Goal: Book appointment/travel/reservation

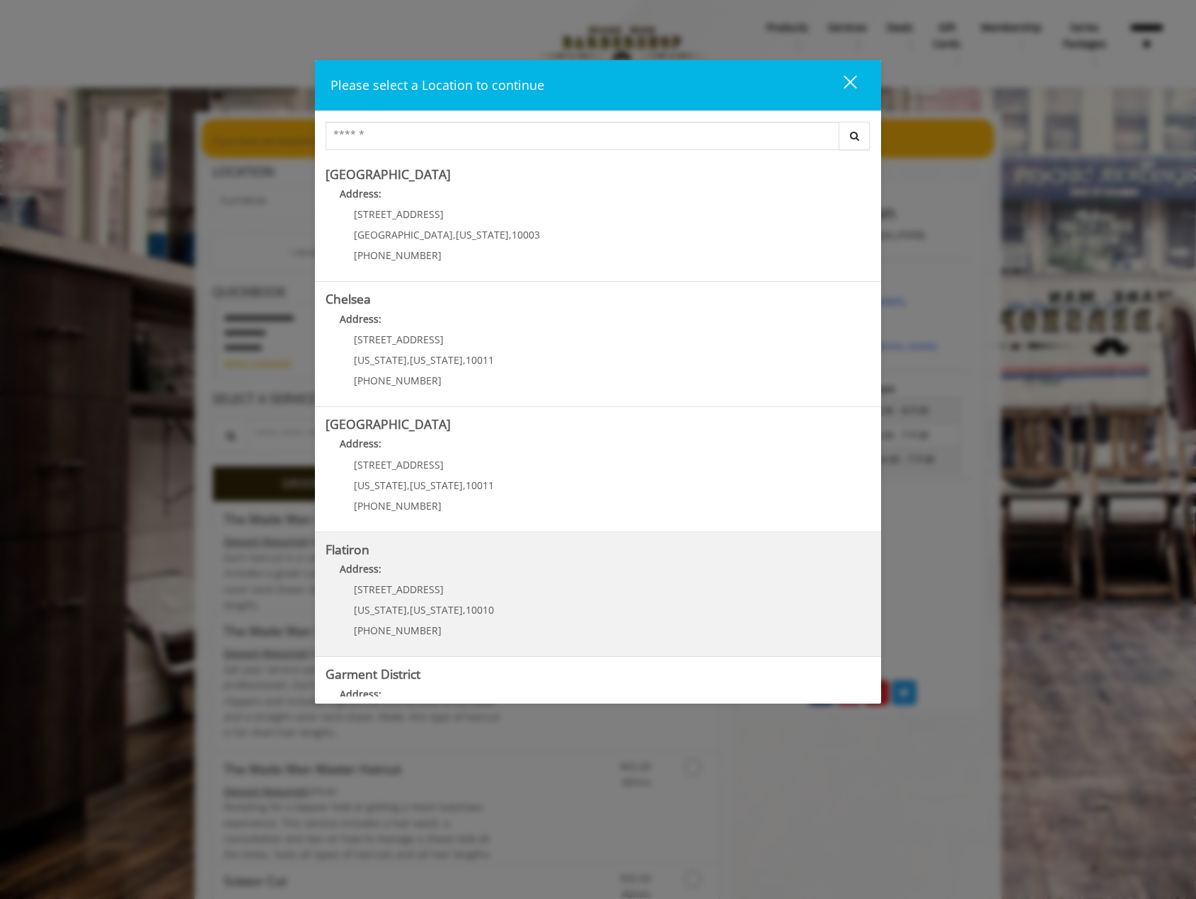
click at [511, 581] on "Address:" at bounding box center [597, 572] width 545 height 23
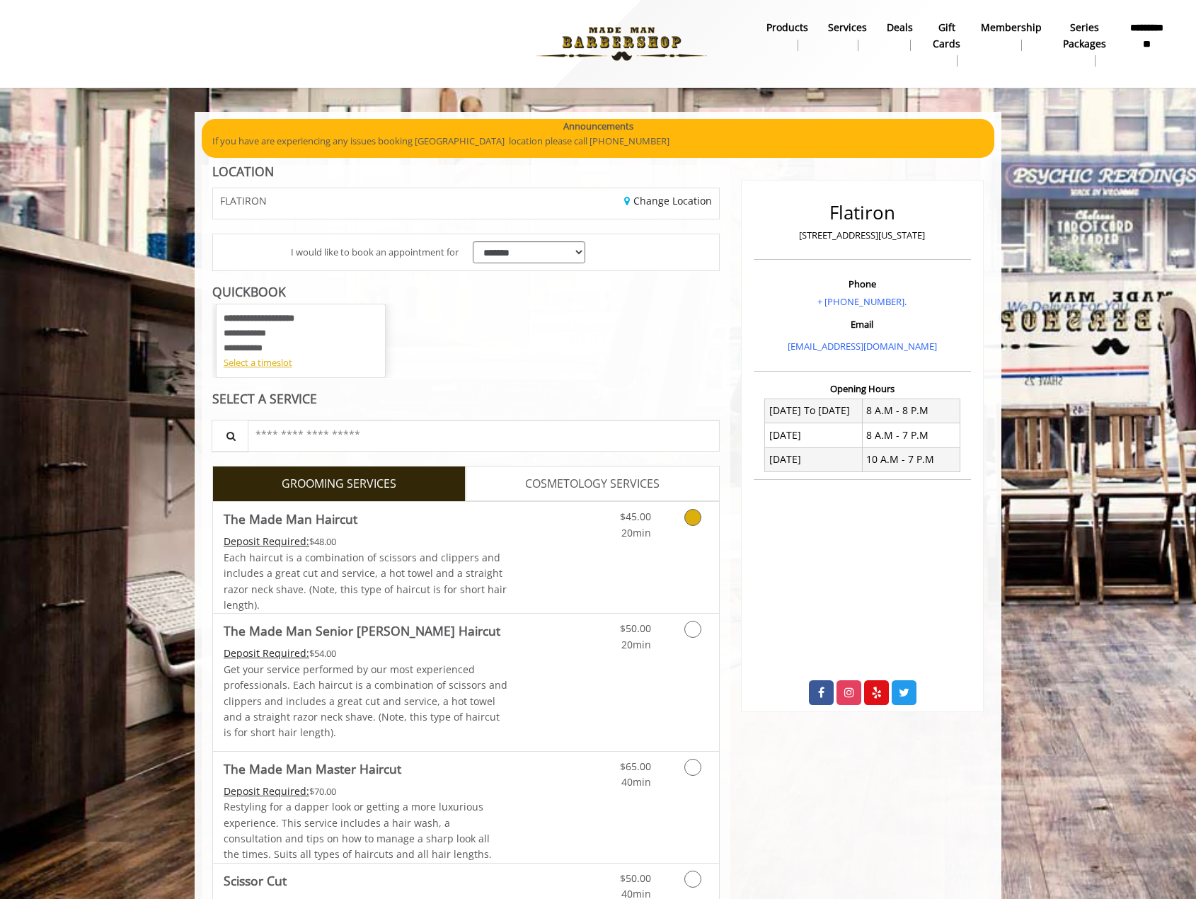
click at [648, 546] on div "$45.00 20min" at bounding box center [655, 557] width 127 height 111
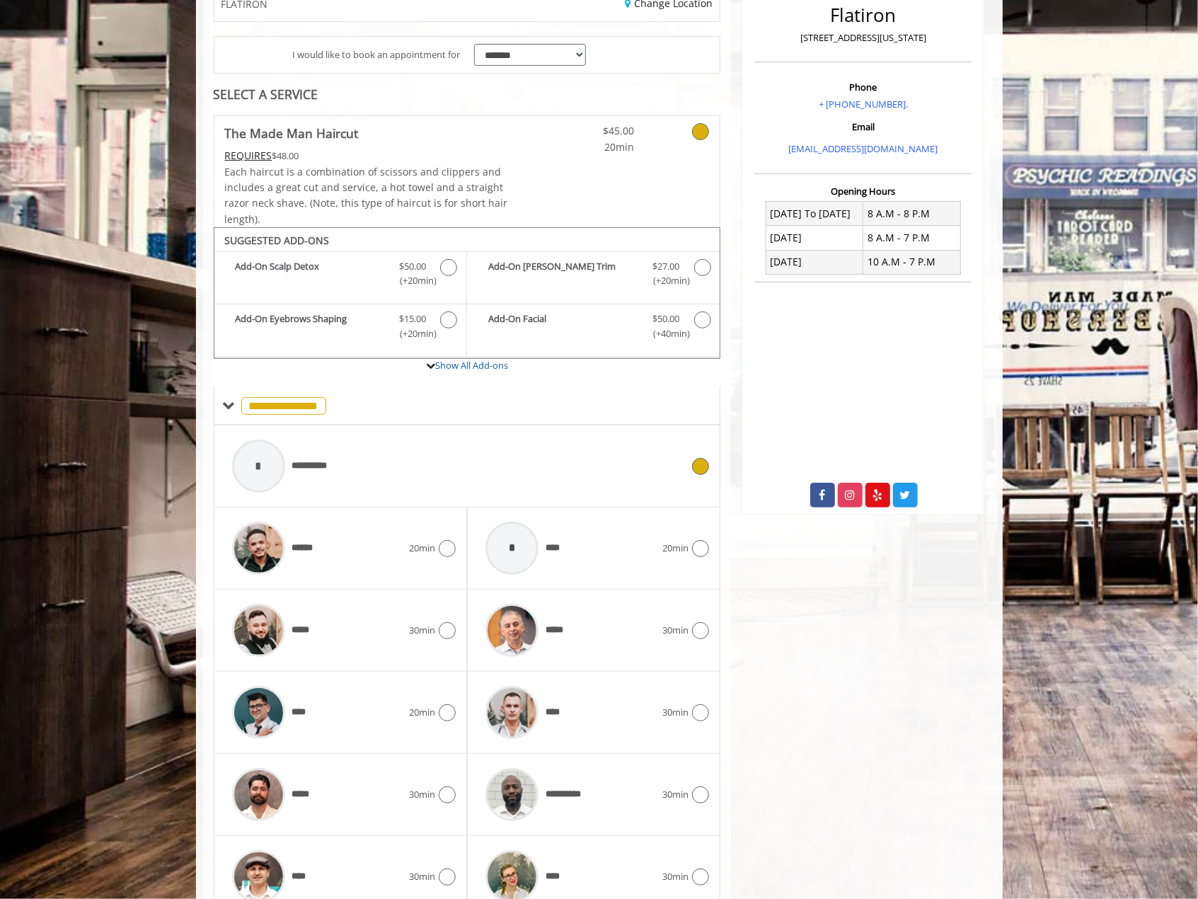
scroll to position [262, 0]
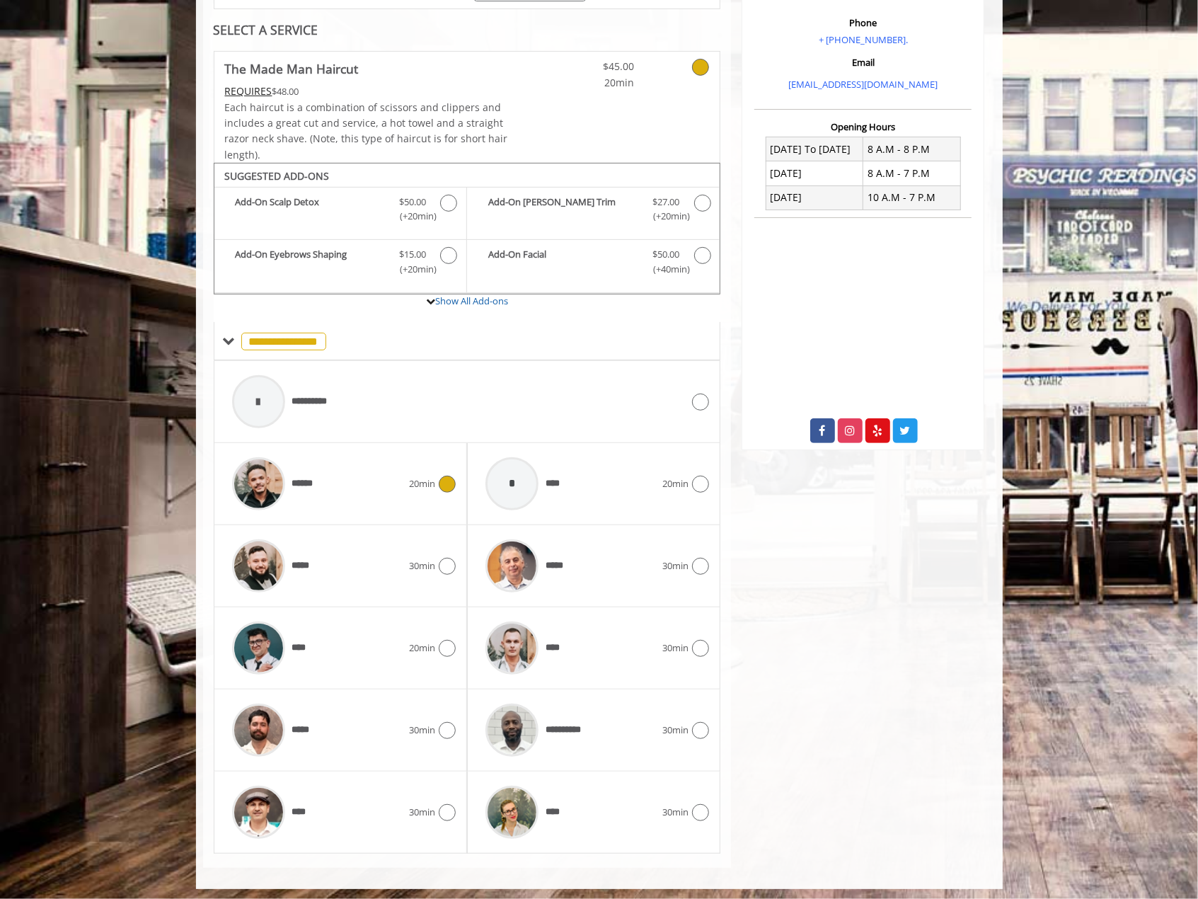
click at [342, 485] on div "******" at bounding box center [317, 483] width 184 height 67
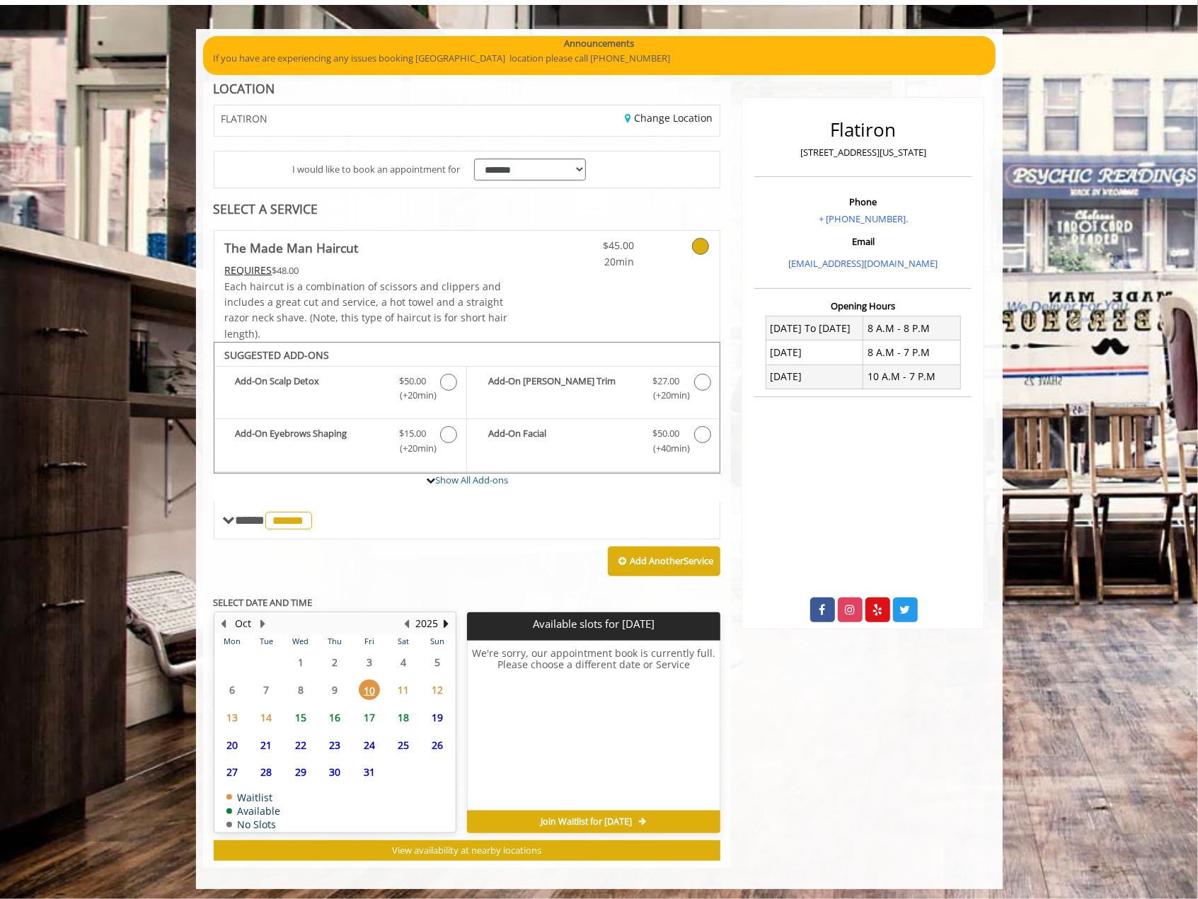
scroll to position [83, 0]
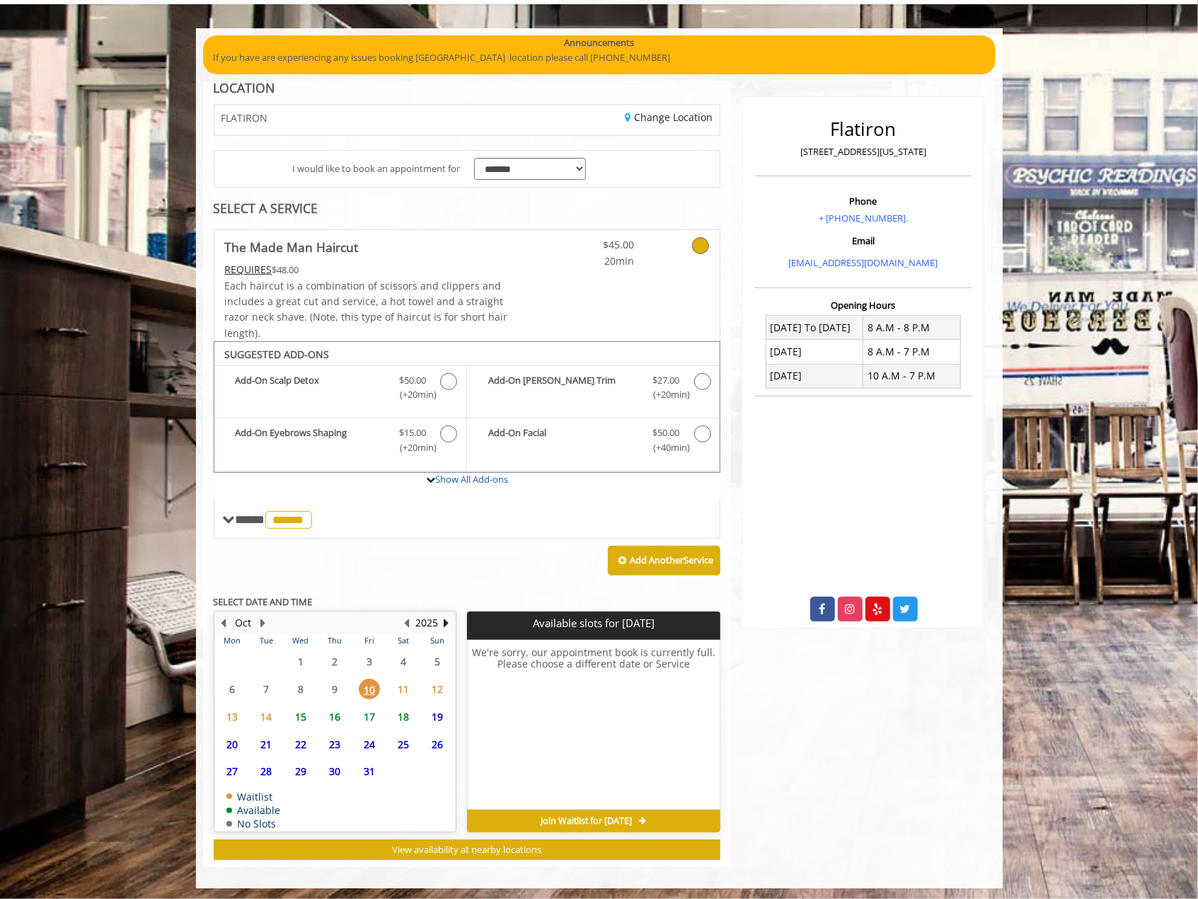
click at [575, 815] on span "Join Waitlist for [DATE]" at bounding box center [586, 820] width 91 height 11
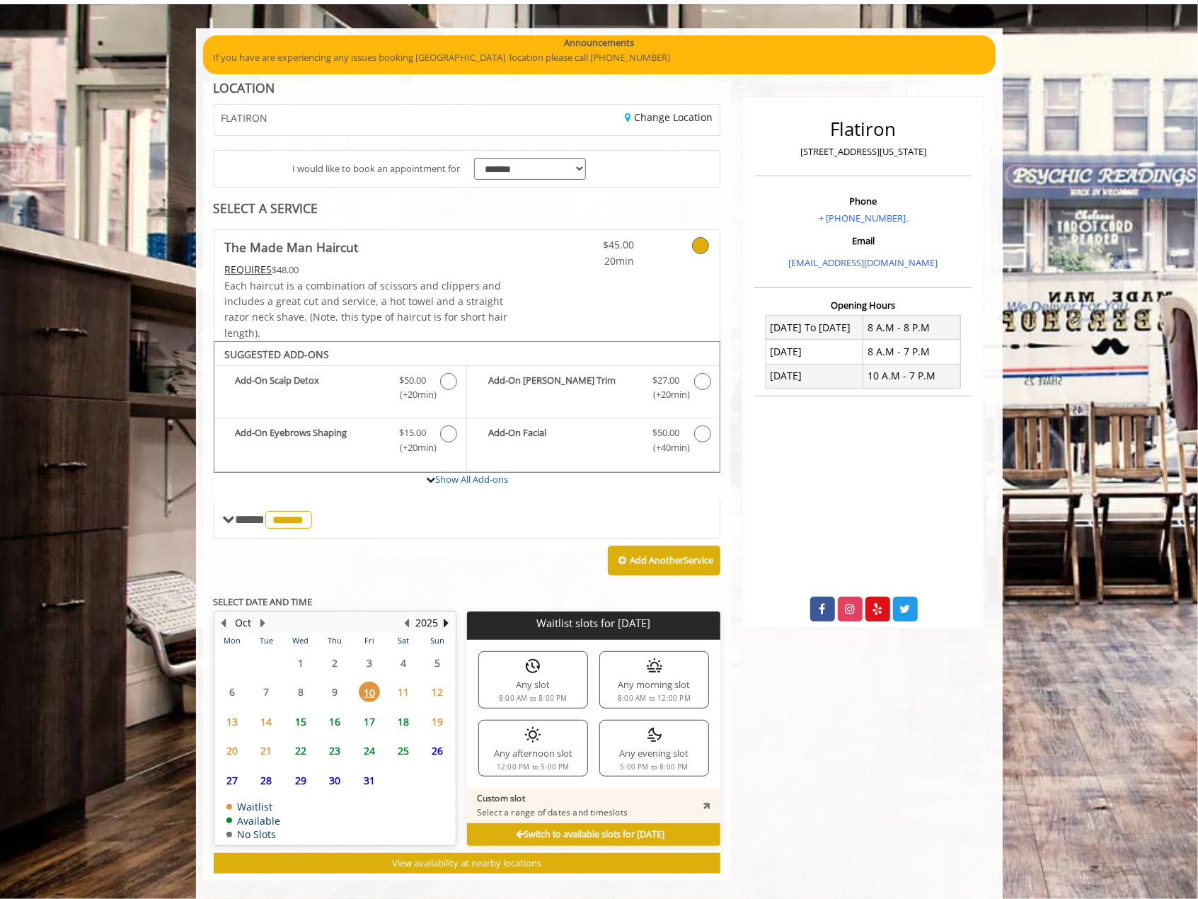
scroll to position [96, 0]
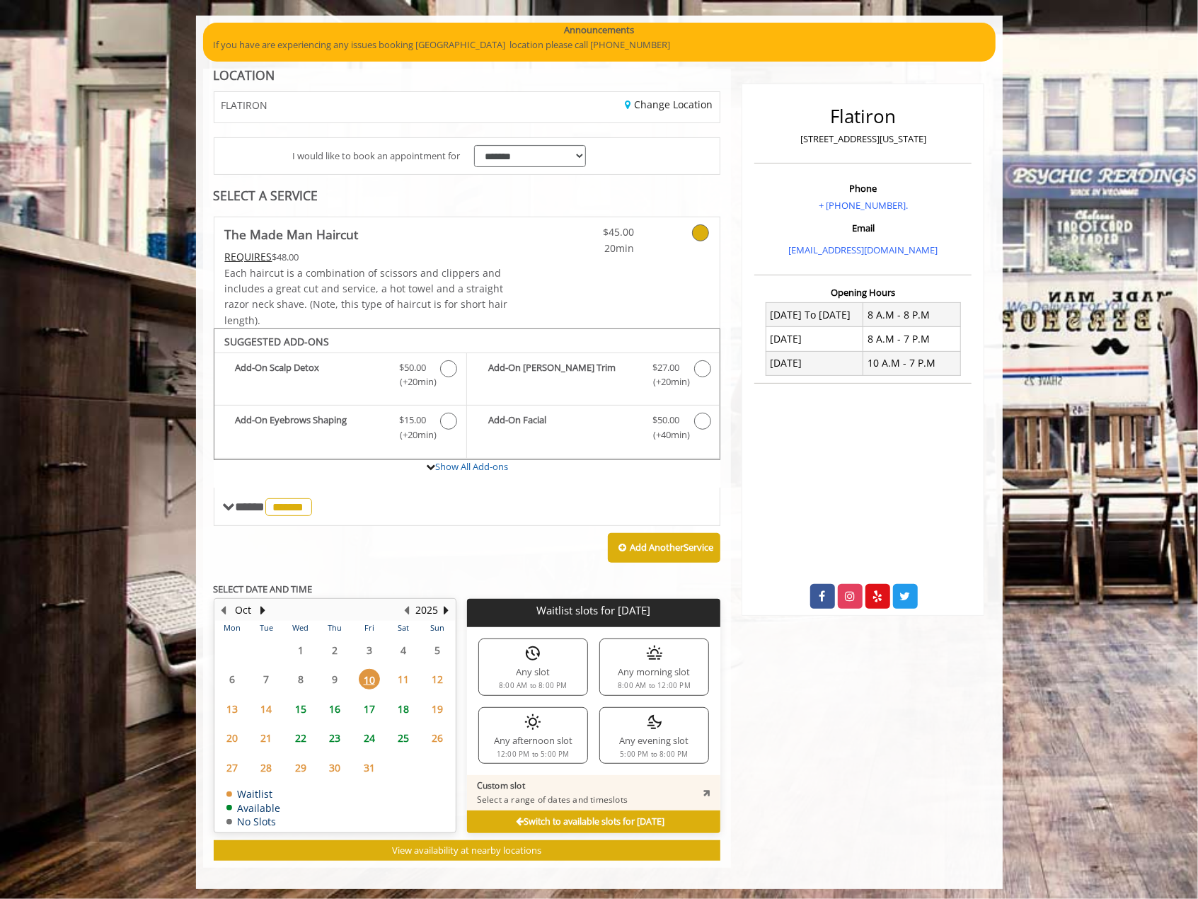
click at [696, 788] on div "Custom slot Select a range of dates and timeslots" at bounding box center [593, 792] width 253 height 35
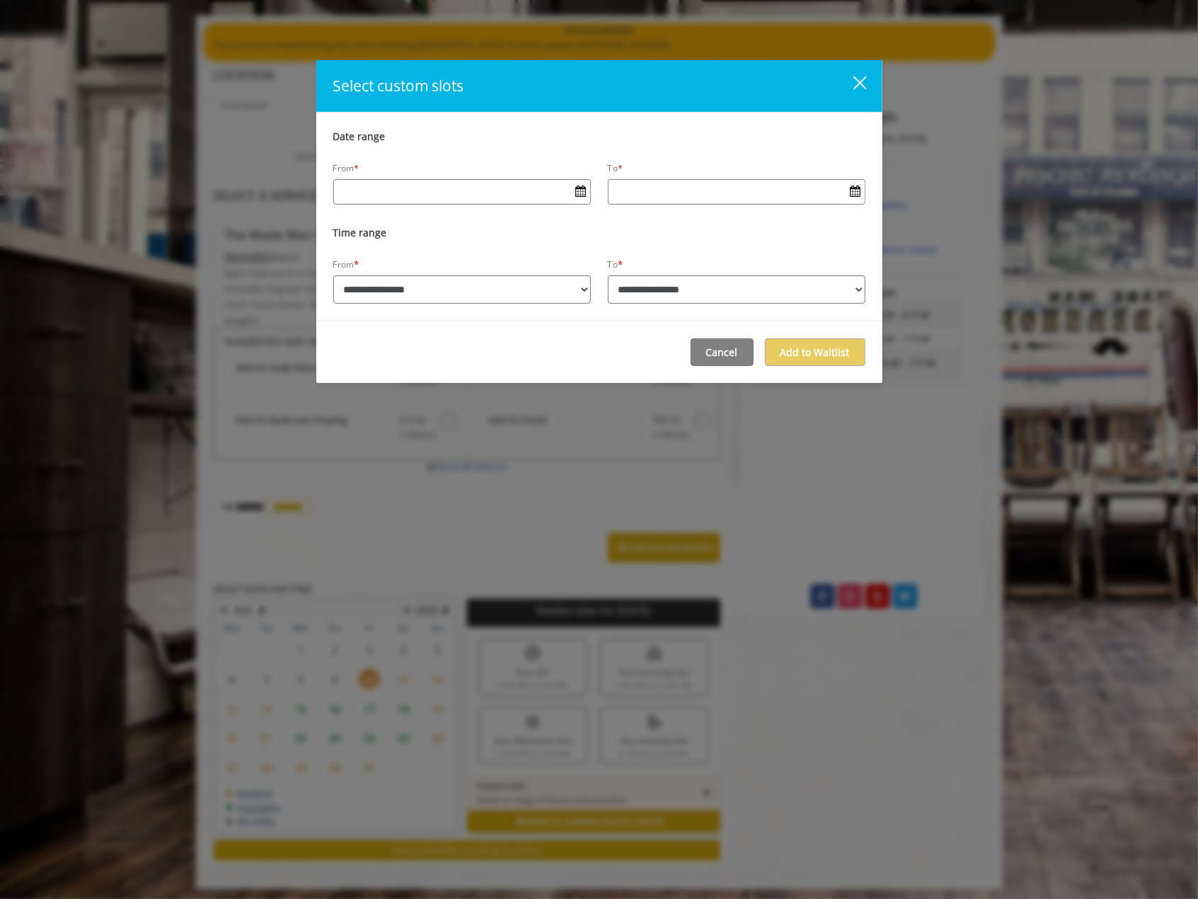
click at [856, 79] on div "close dialog" at bounding box center [859, 82] width 13 height 13
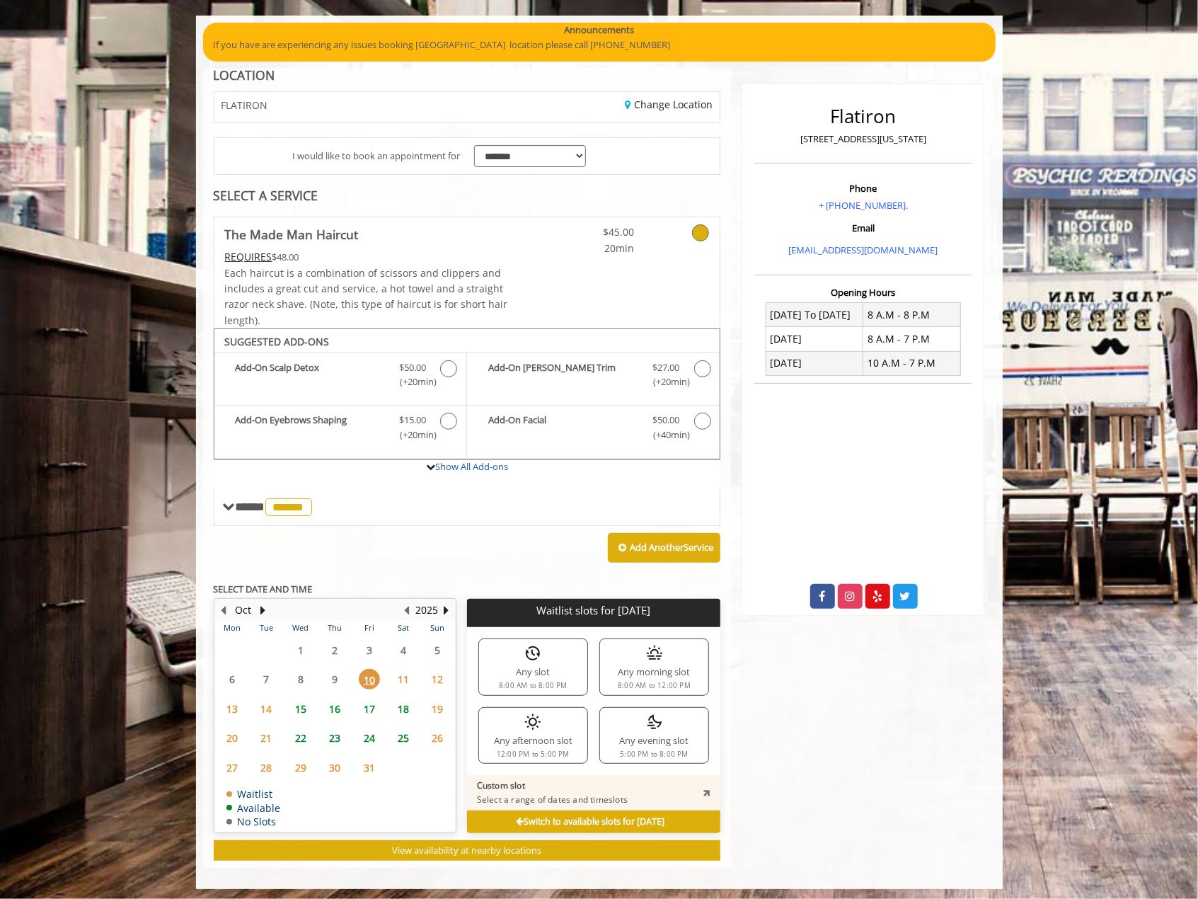
click at [535, 739] on div "Any afternoon slot 12:00 PM to 5:00 PM" at bounding box center [533, 735] width 110 height 57
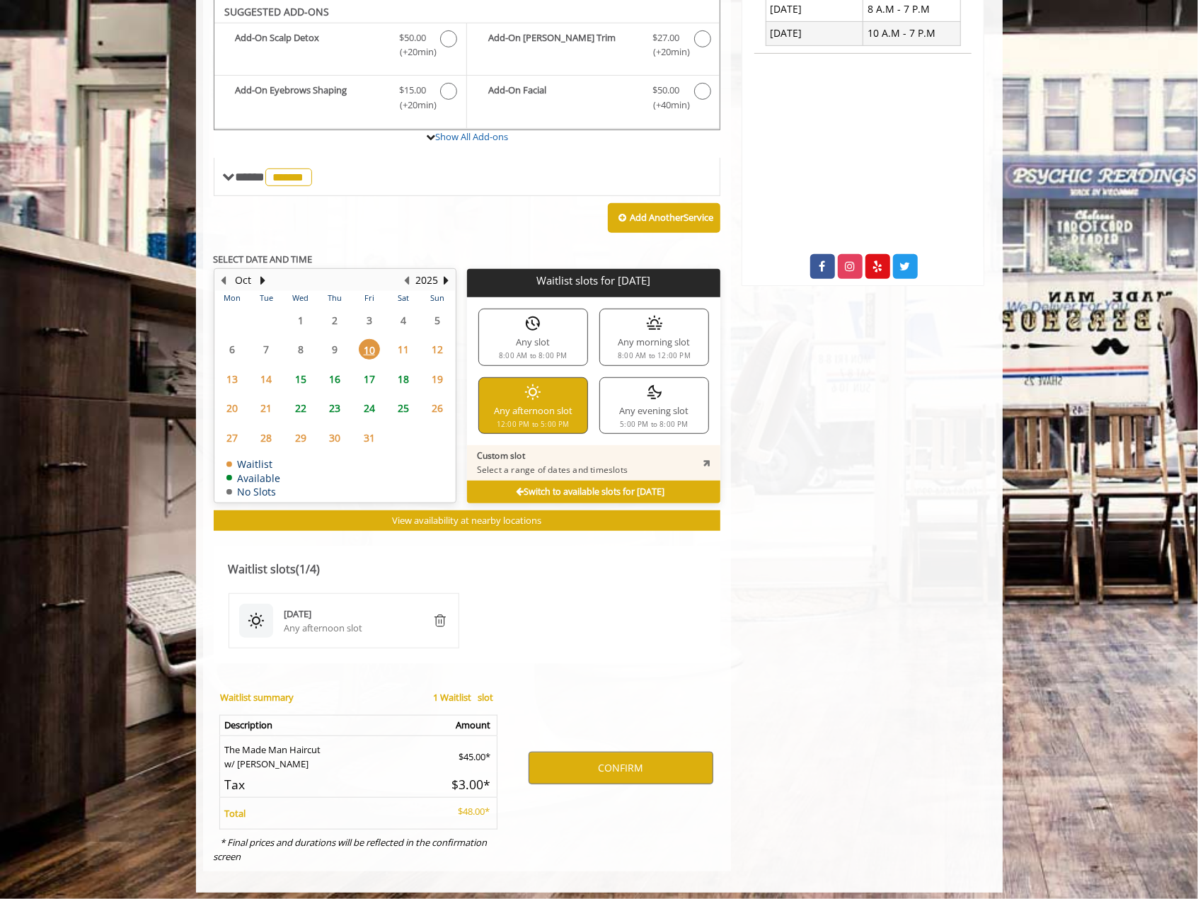
scroll to position [428, 0]
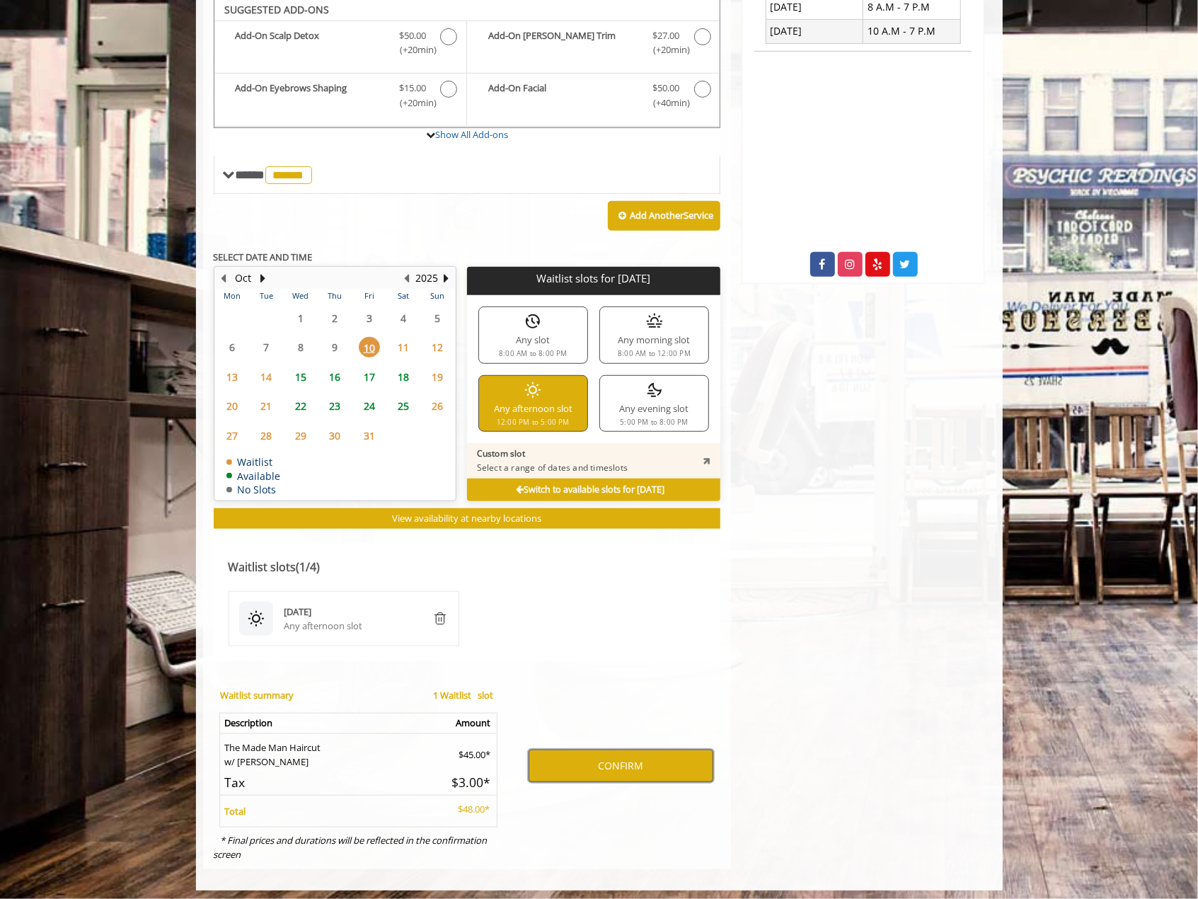
click at [577, 758] on button "CONFIRM" at bounding box center [621, 765] width 185 height 33
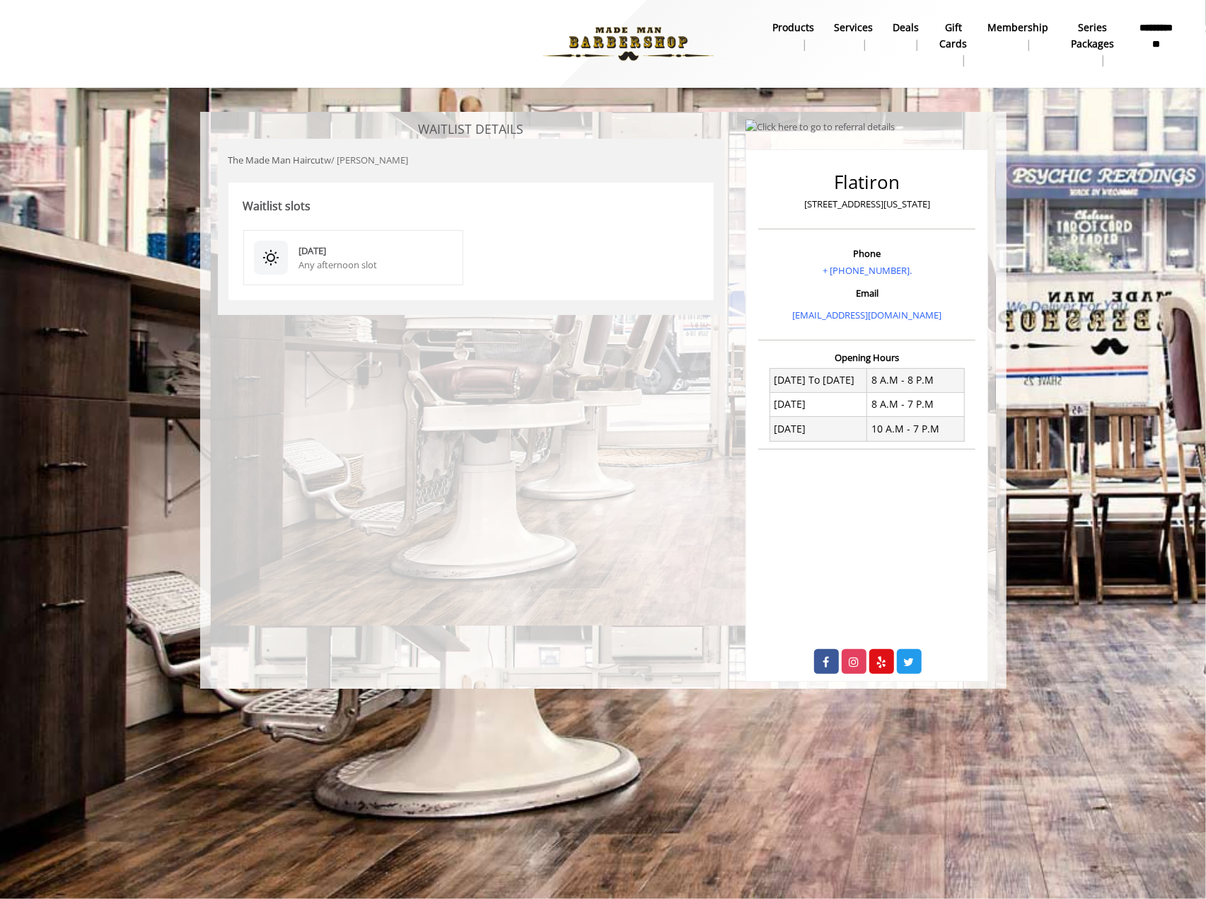
click at [317, 262] on div "Any afternoon slot" at bounding box center [376, 265] width 154 height 15
click at [331, 148] on div "The Made Man Haircut w/ Alison Waitlist slots Oct 10 2025 Any afternoon slot" at bounding box center [471, 227] width 507 height 176
click at [631, 31] on img at bounding box center [628, 44] width 195 height 78
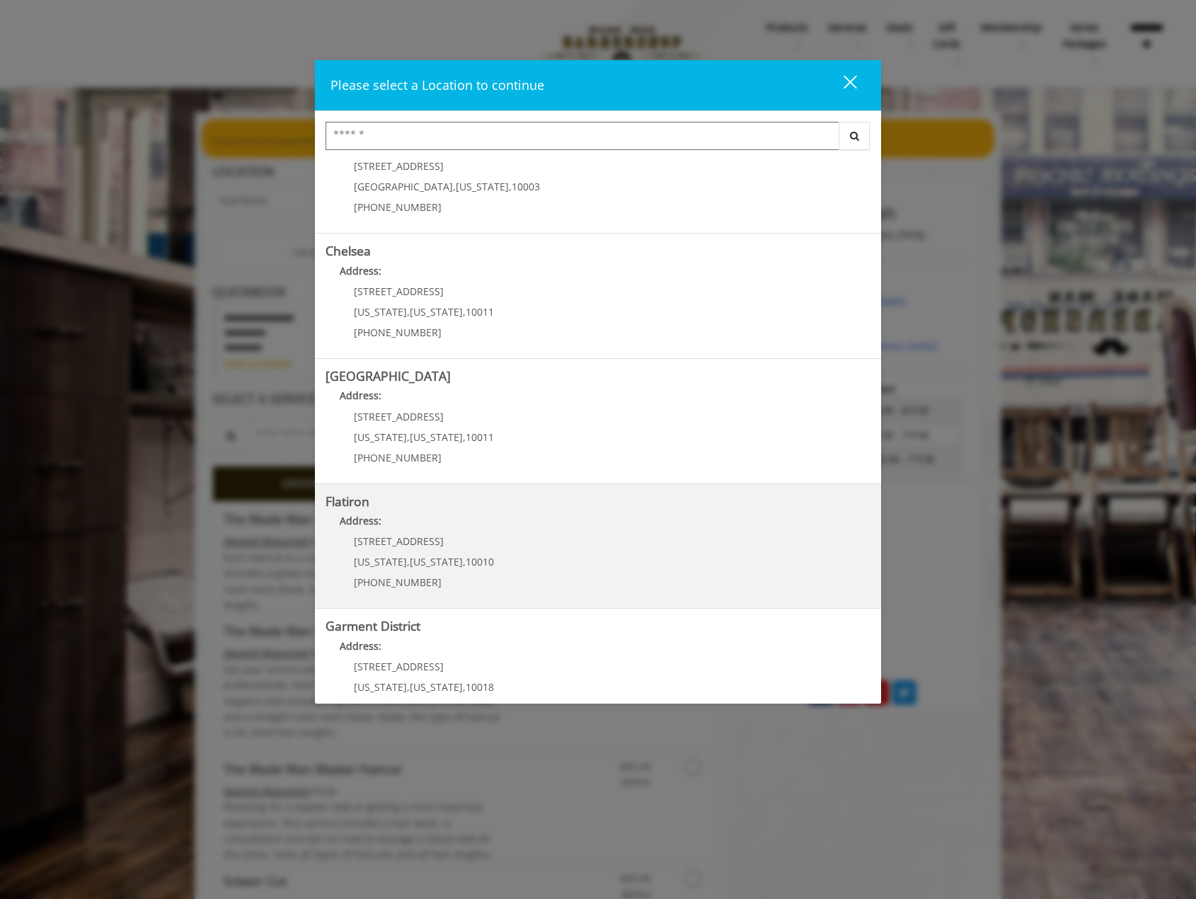
scroll to position [71, 0]
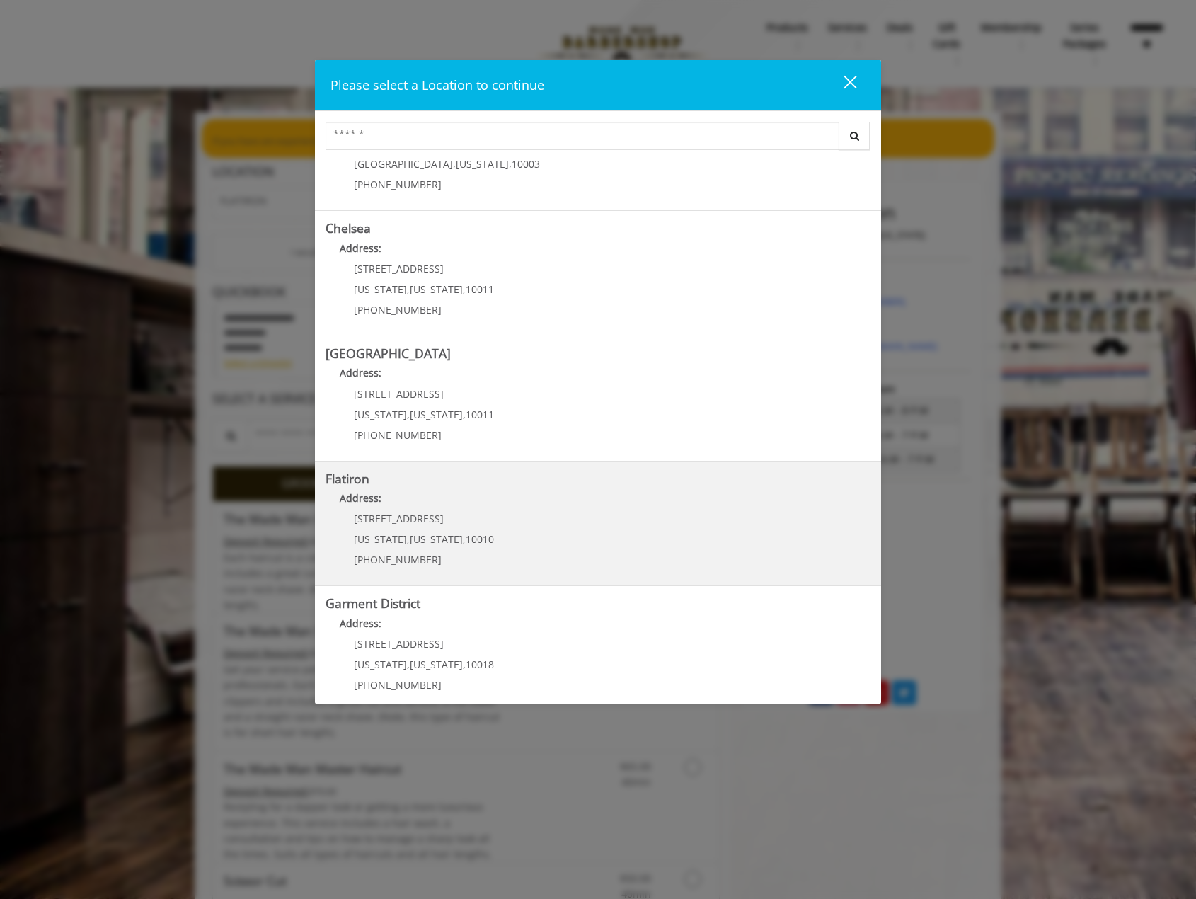
click at [468, 533] on span "10010" at bounding box center [480, 538] width 28 height 13
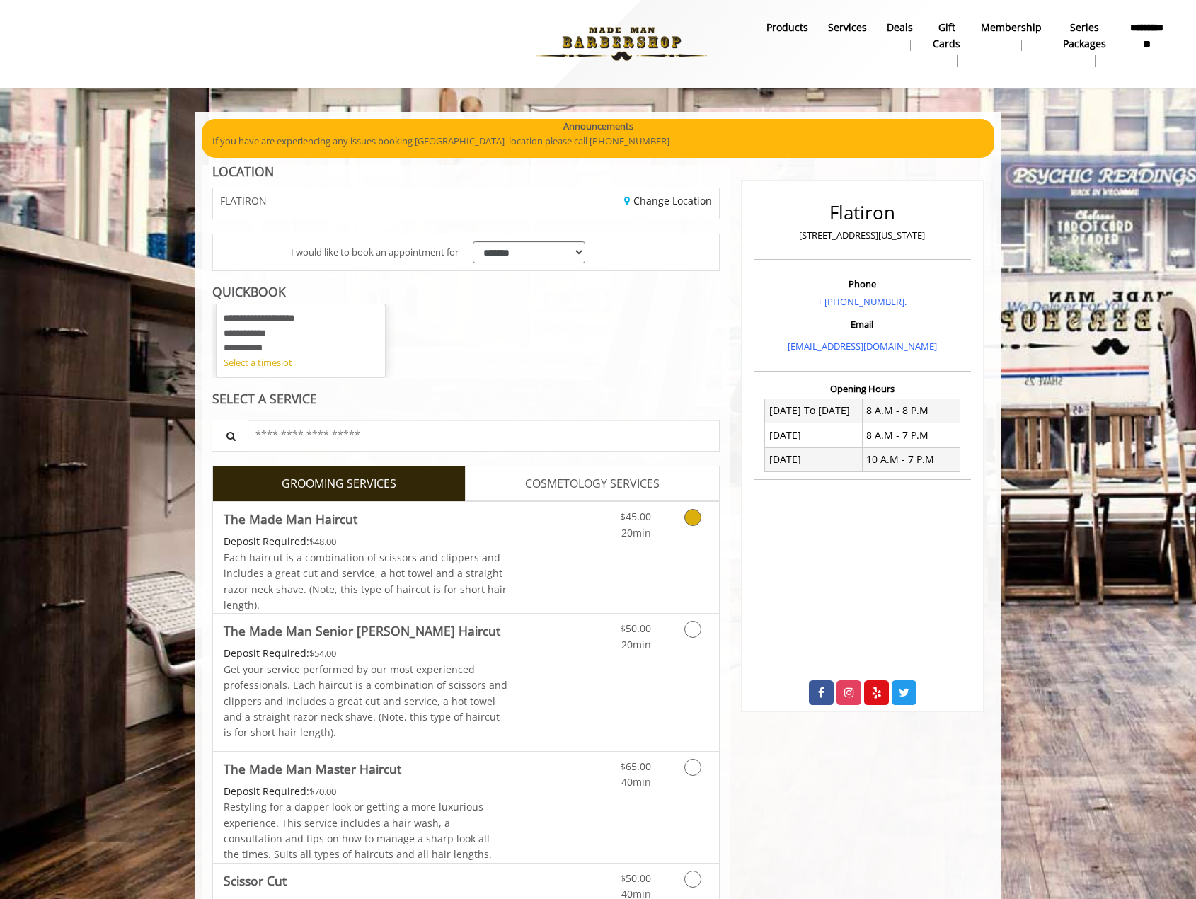
click at [679, 524] on link "Grooming services" at bounding box center [690, 521] width 36 height 39
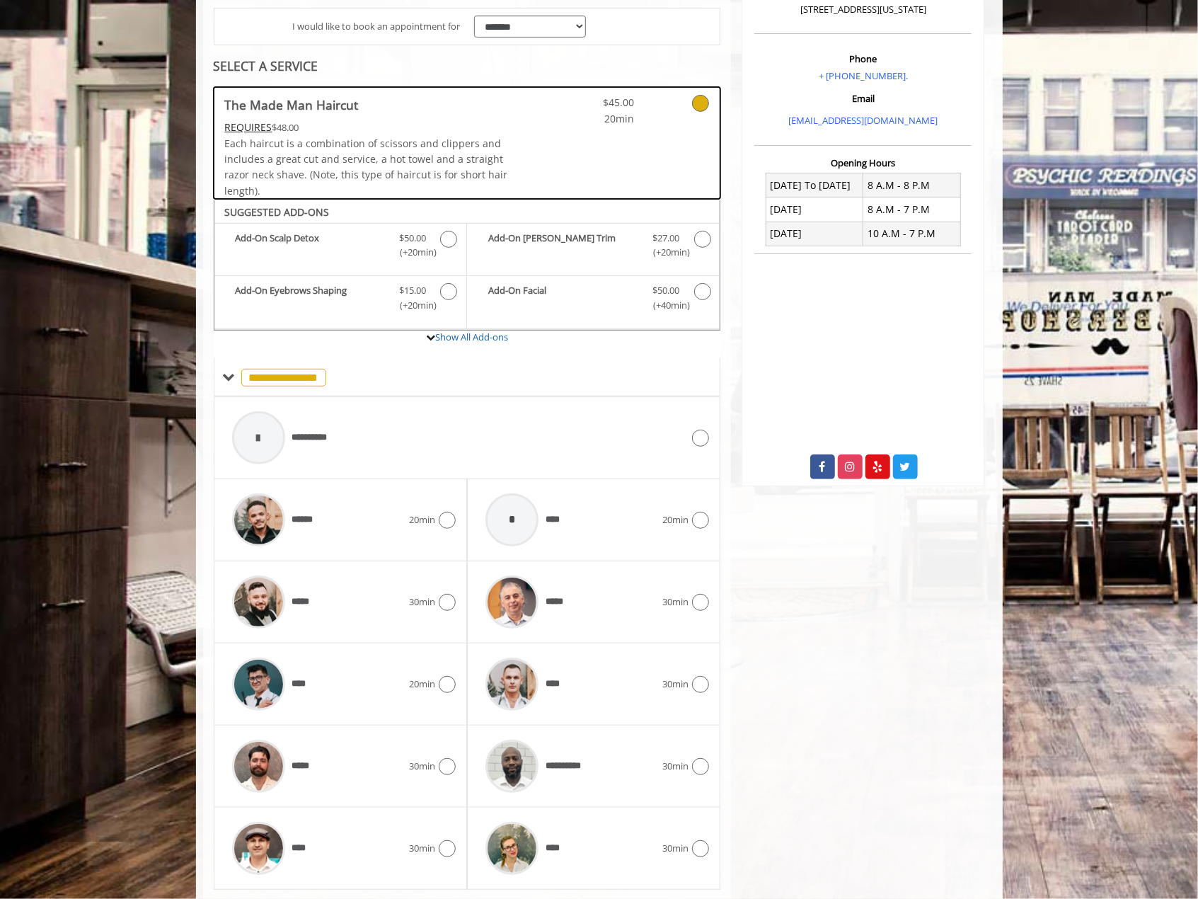
scroll to position [262, 0]
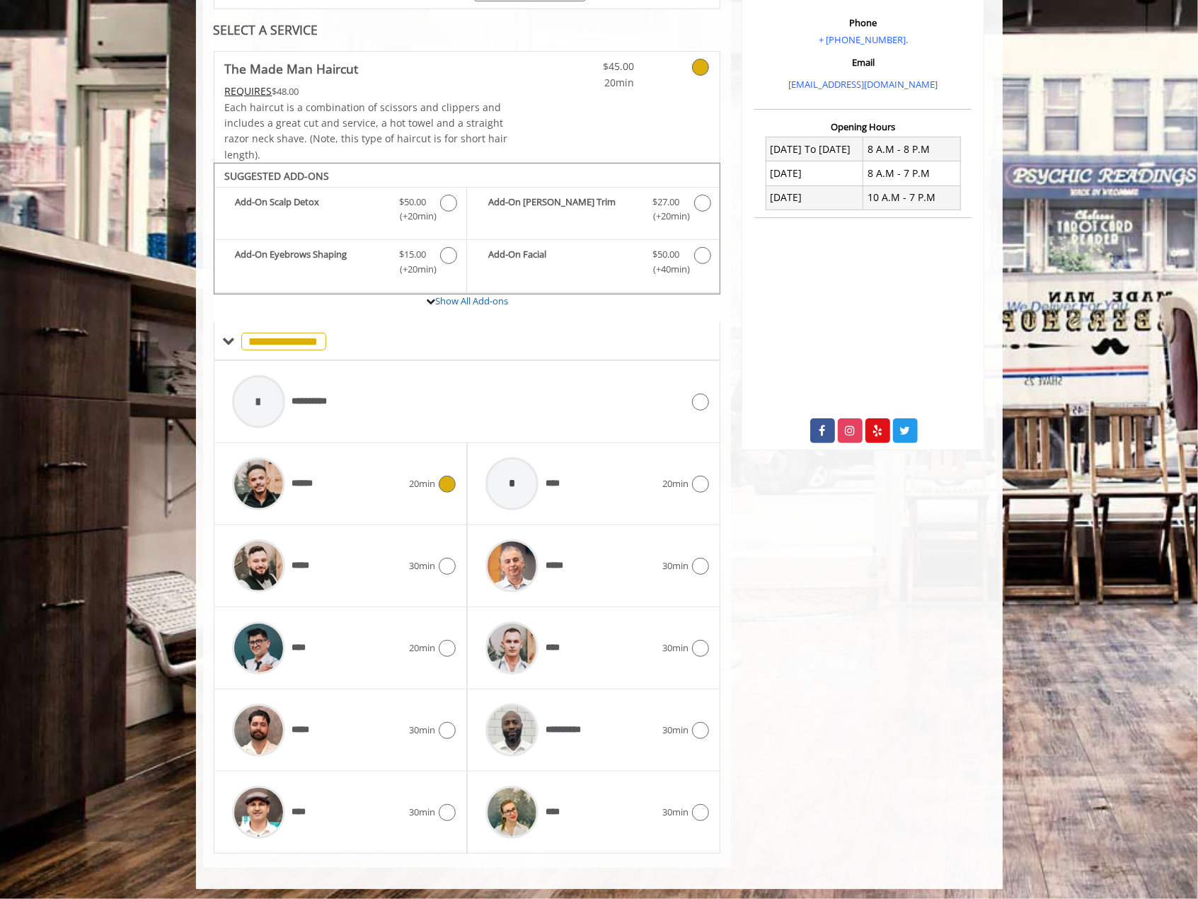
click at [379, 473] on div "******" at bounding box center [317, 483] width 184 height 67
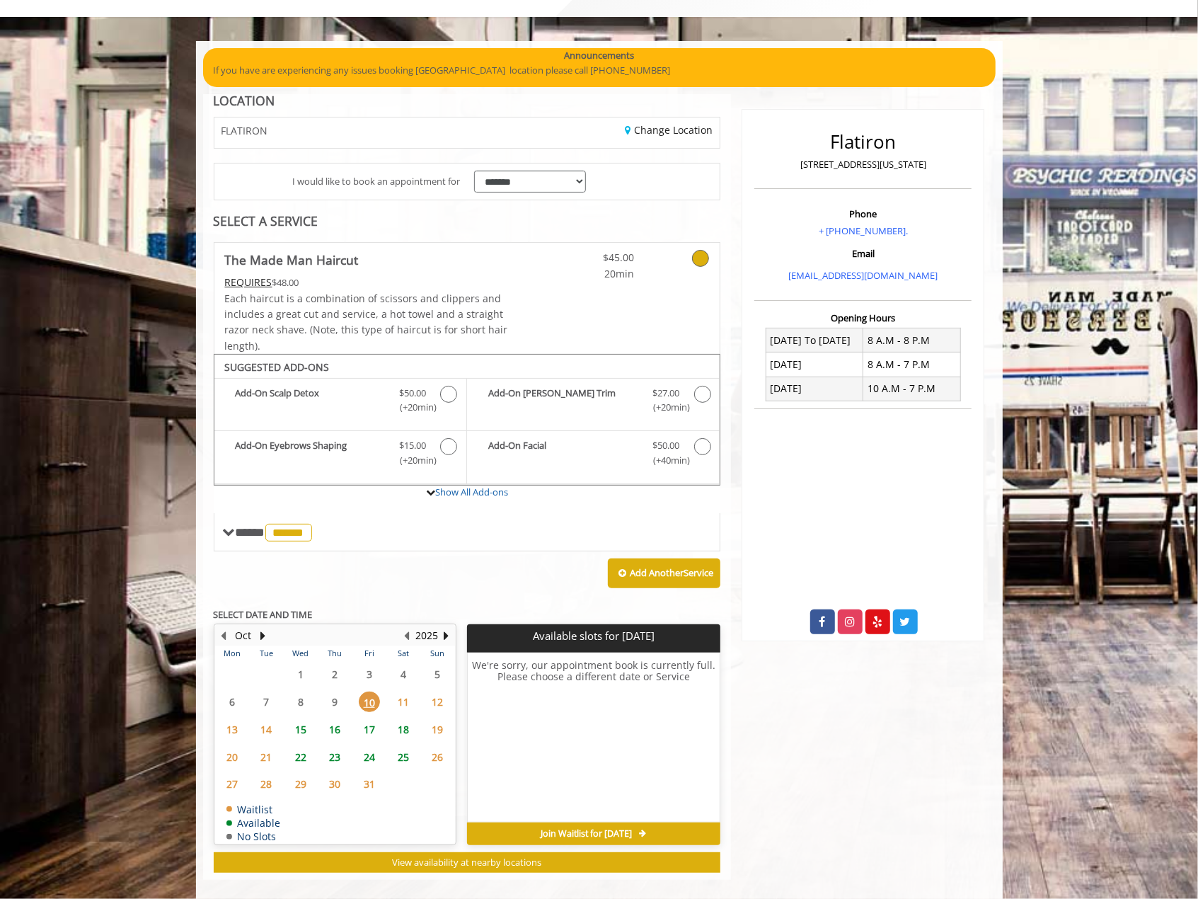
scroll to position [83, 0]
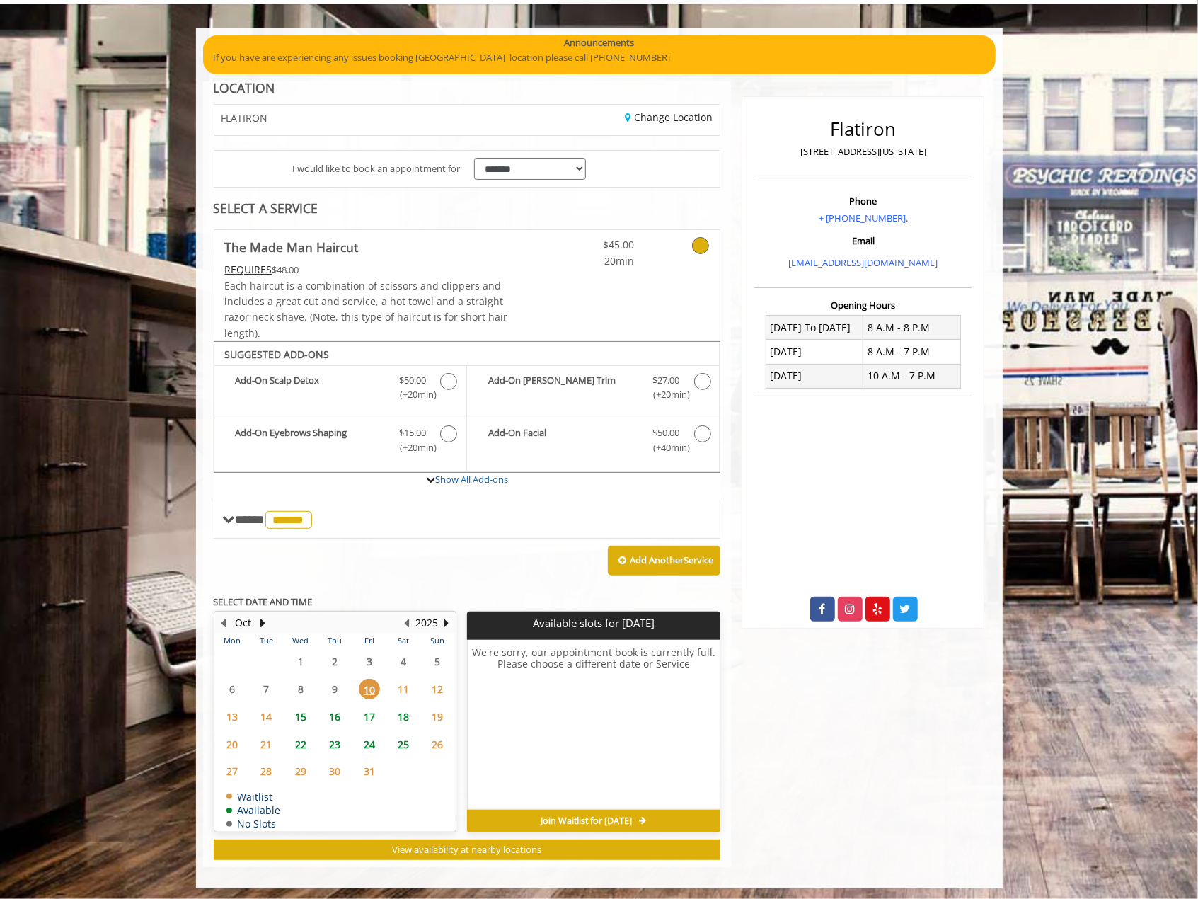
click at [374, 707] on span "17" at bounding box center [369, 716] width 21 height 21
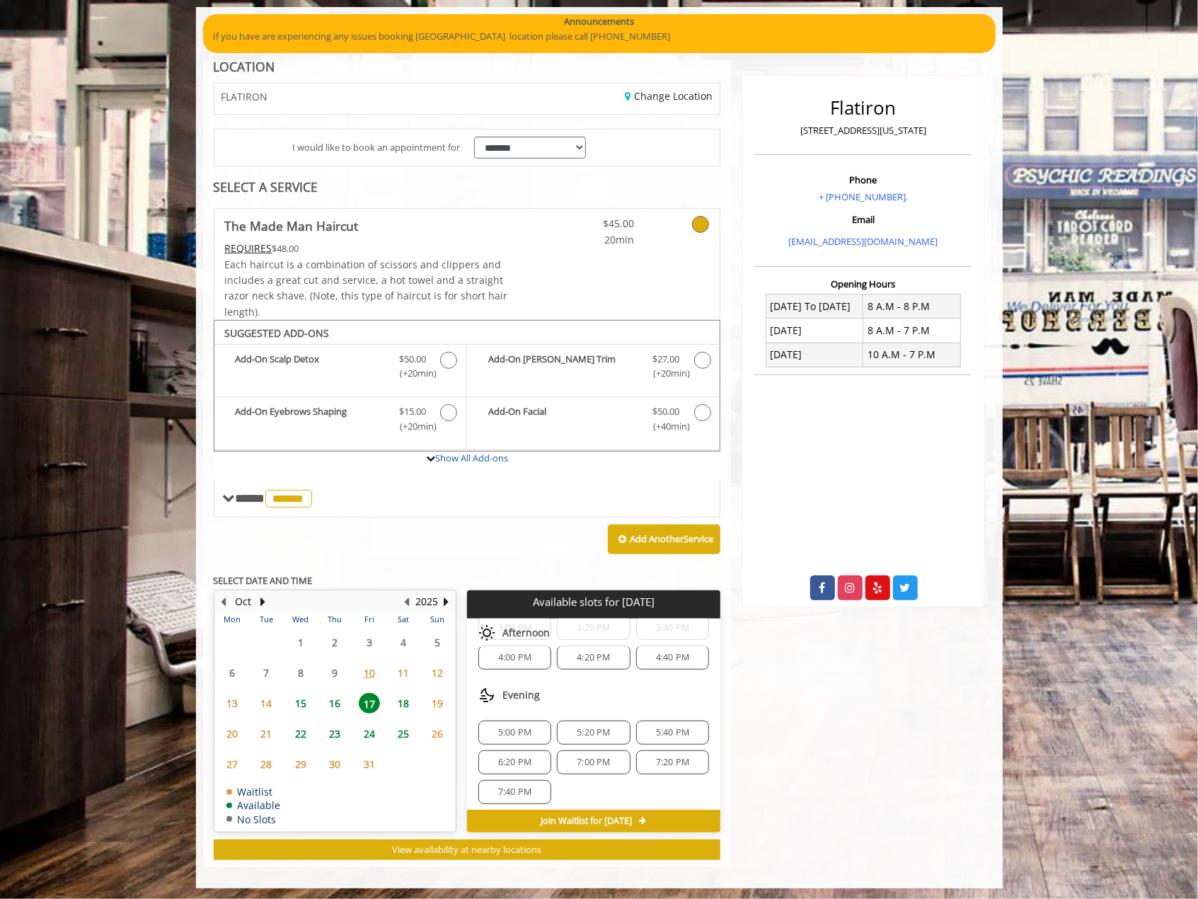
scroll to position [195, 0]
